Goal: Task Accomplishment & Management: Use online tool/utility

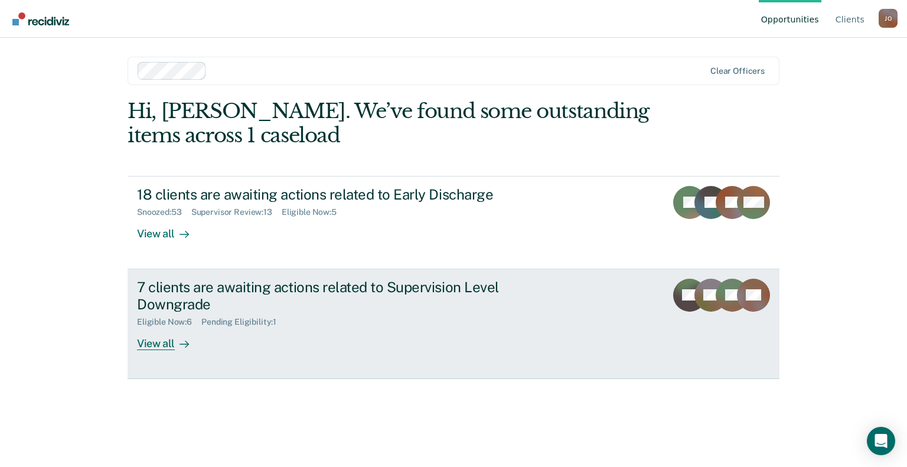
click at [245, 305] on div "7 clients are awaiting actions related to Supervision Level Downgrade" at bounding box center [344, 296] width 415 height 34
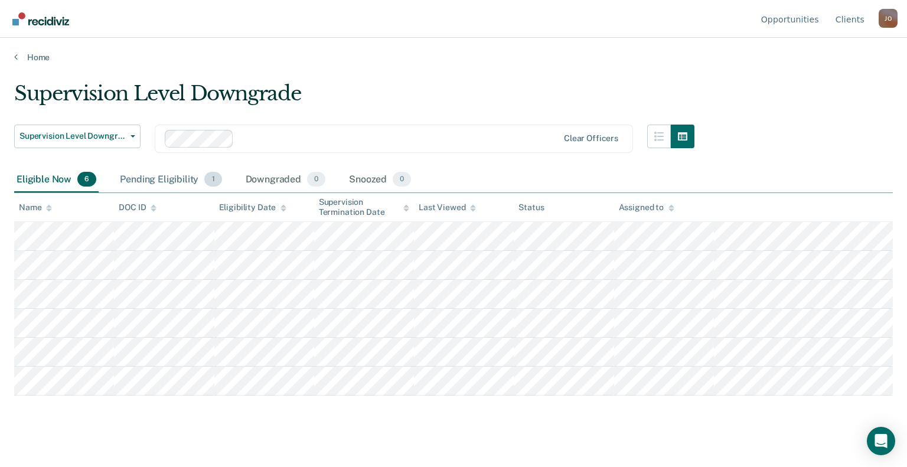
click at [164, 183] on div "Pending Eligibility 1" at bounding box center [171, 180] width 106 height 26
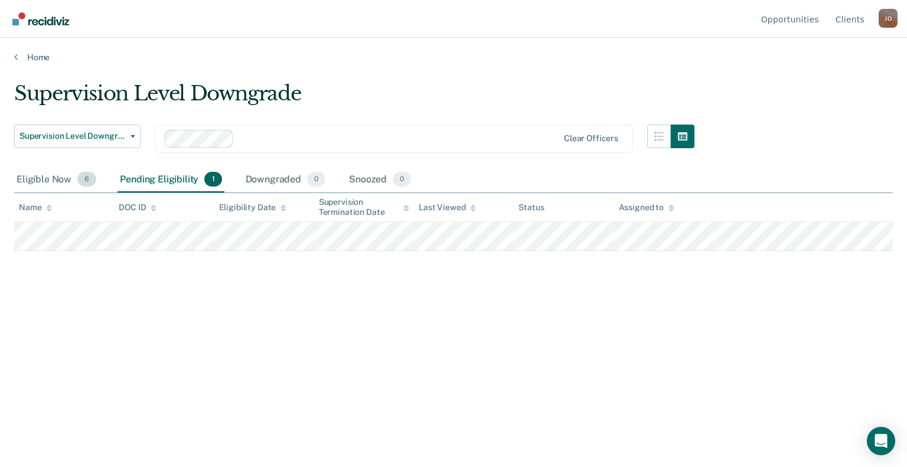
click at [33, 178] on div "Eligible Now 6" at bounding box center [56, 180] width 84 height 26
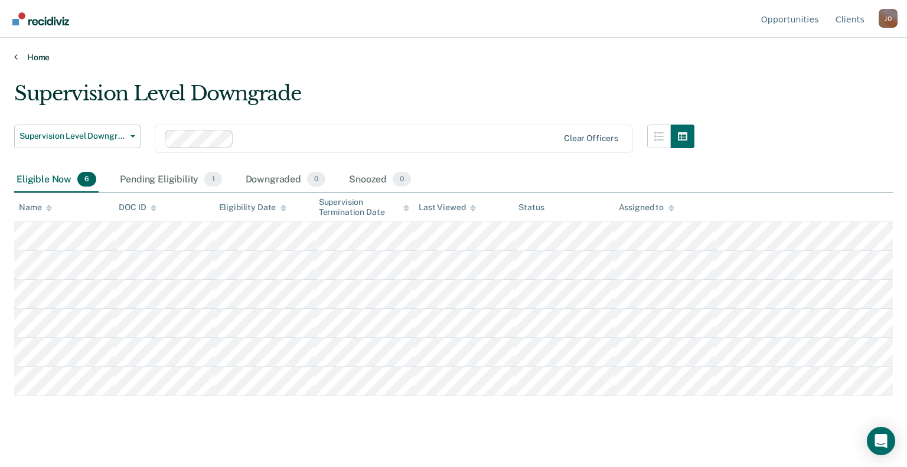
click at [28, 52] on link "Home" at bounding box center [453, 57] width 879 height 11
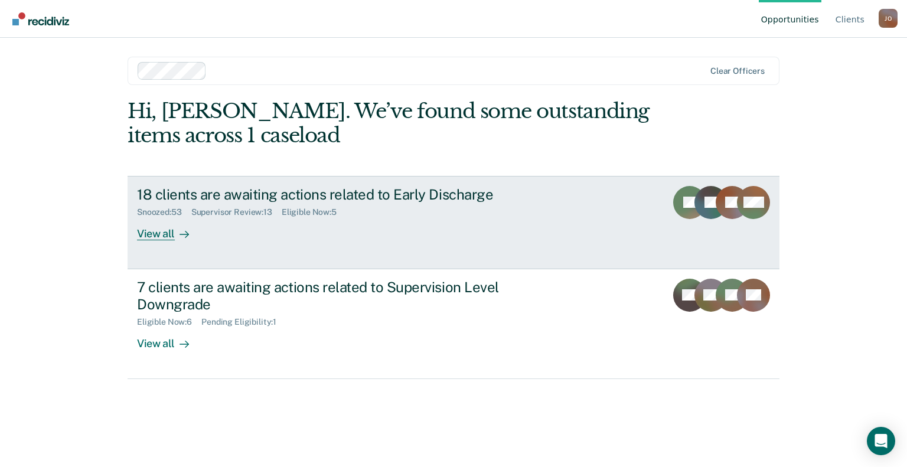
click at [177, 237] on div at bounding box center [182, 234] width 14 height 14
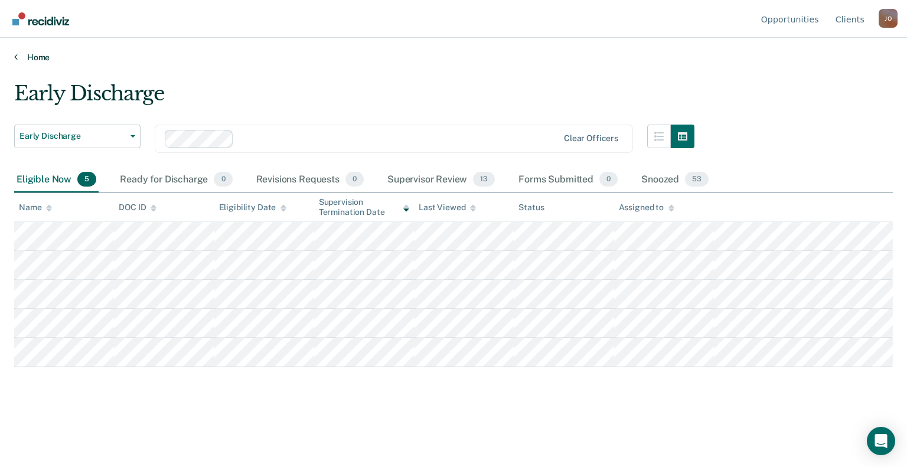
click at [31, 58] on link "Home" at bounding box center [453, 57] width 879 height 11
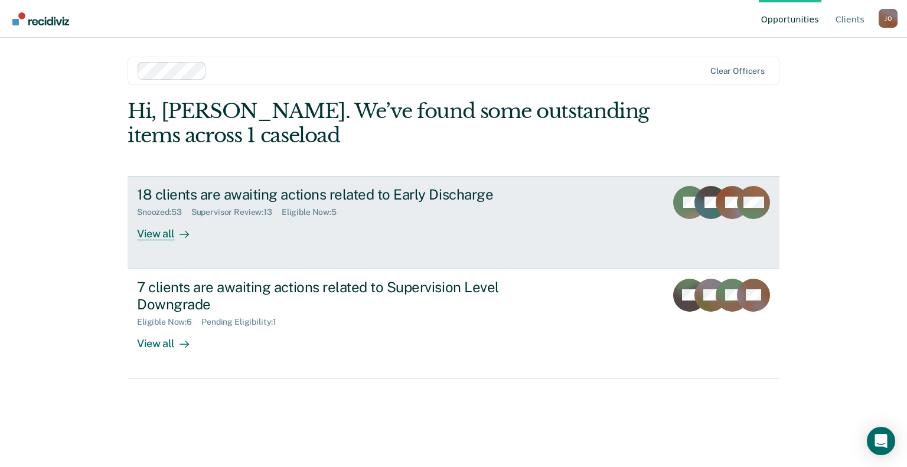
click at [228, 215] on div "Supervisor Review : 13" at bounding box center [236, 212] width 90 height 10
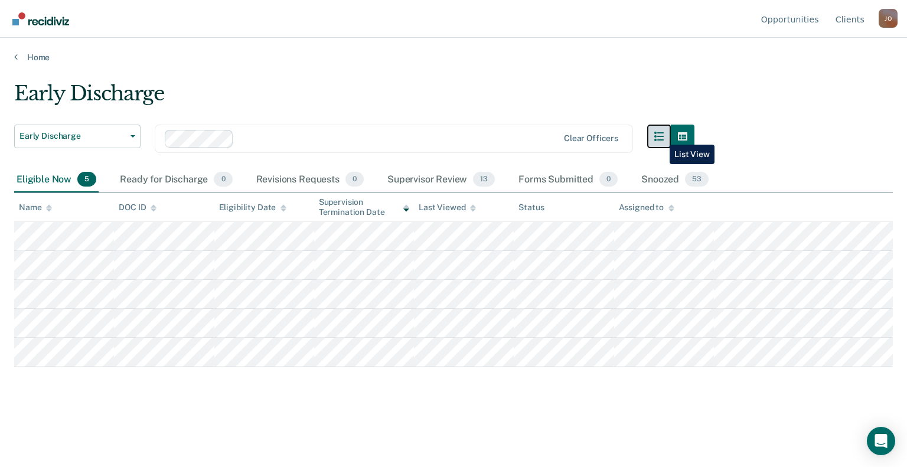
click at [661, 136] on icon "button" at bounding box center [658, 136] width 9 height 9
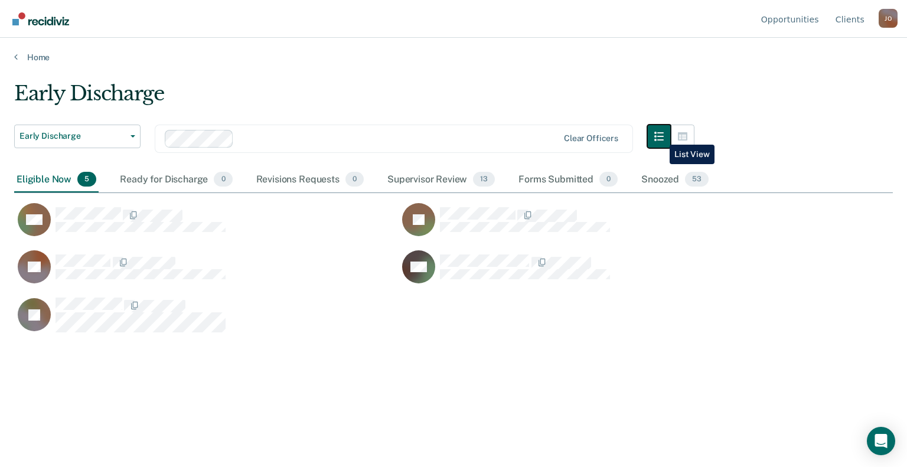
scroll to position [288, 869]
click at [683, 133] on icon "button" at bounding box center [682, 136] width 9 height 8
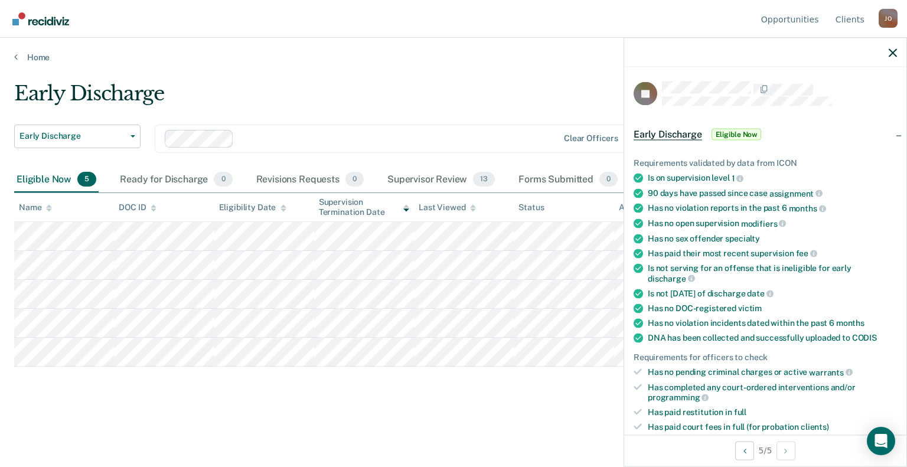
click at [470, 96] on div "Early Discharge" at bounding box center [354, 99] width 680 height 34
click at [894, 56] on icon "button" at bounding box center [893, 52] width 8 height 8
